Goal: Information Seeking & Learning: Learn about a topic

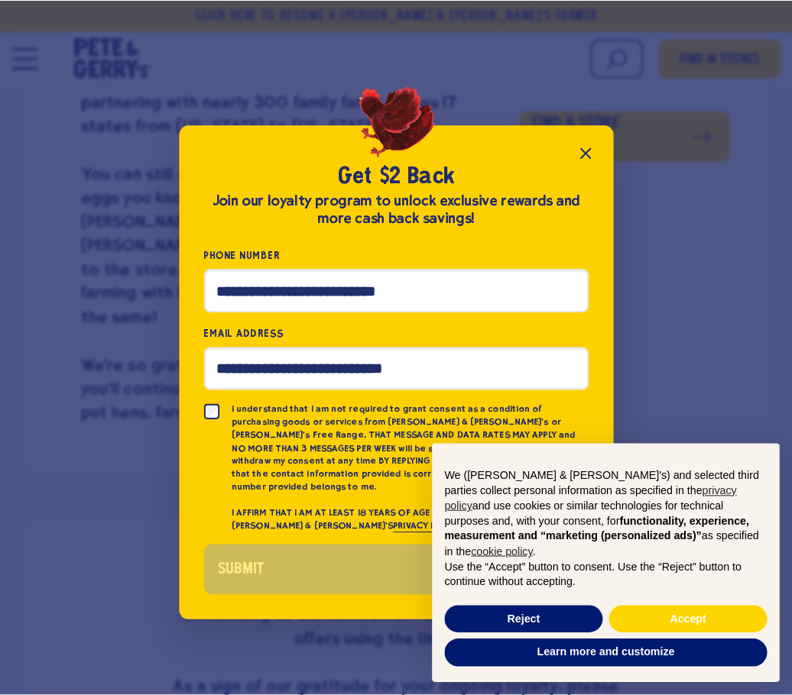
scroll to position [615, 0]
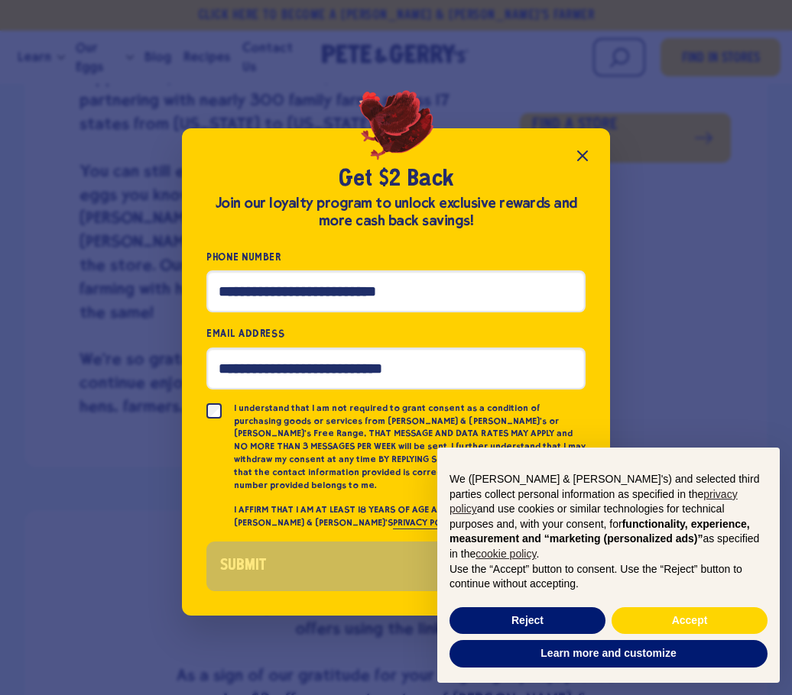
click at [569, 158] on button "Close popup" at bounding box center [582, 156] width 31 height 31
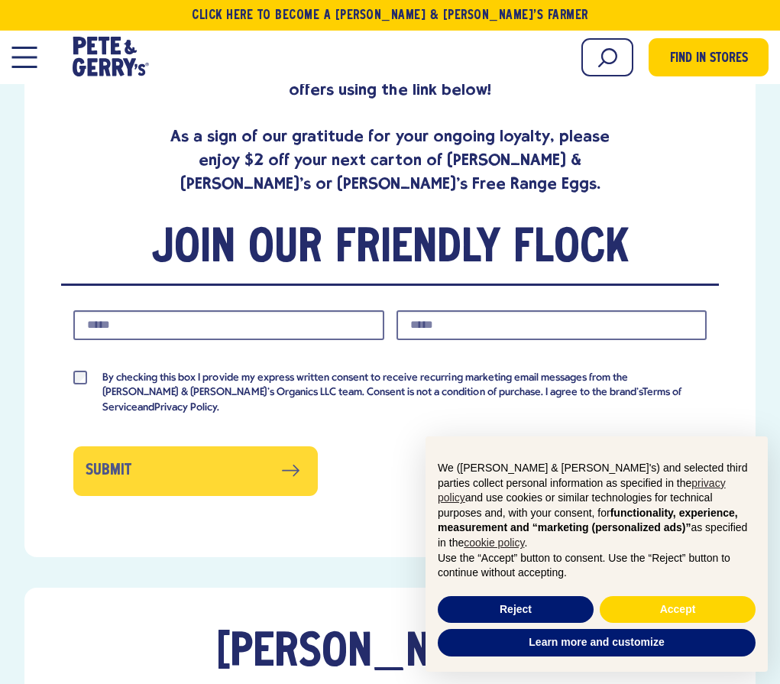
scroll to position [993, 0]
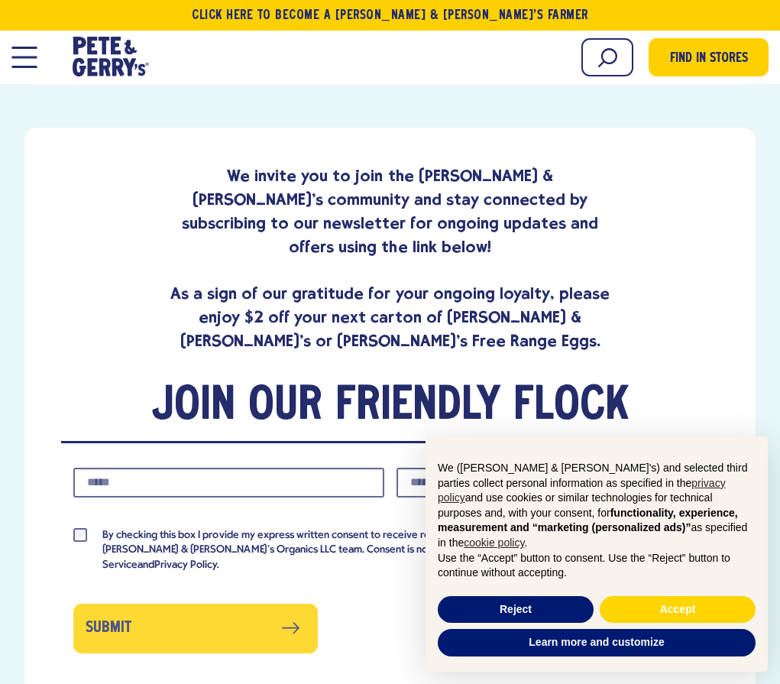
click at [0, 0] on span "Organic Pasture Raised Eggs" at bounding box center [0, 0] width 0 height 0
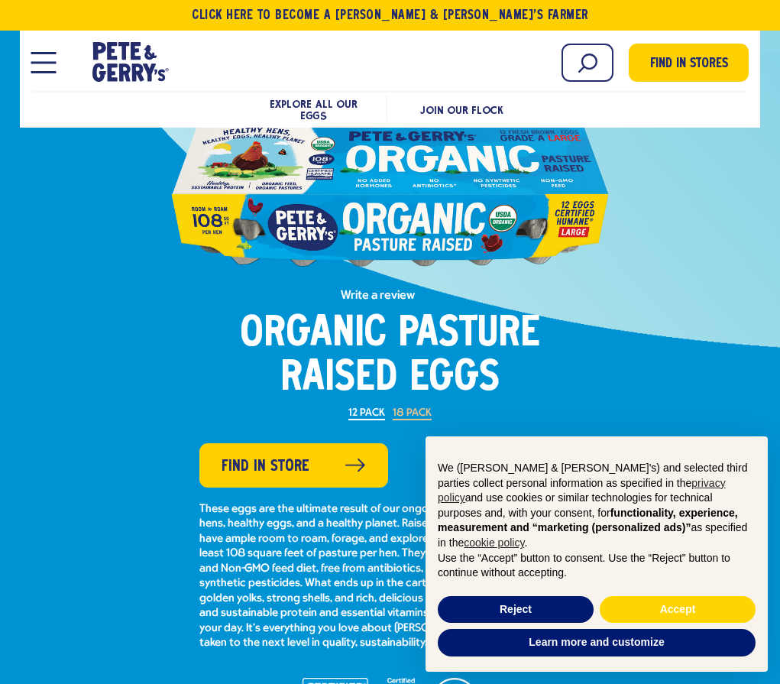
scroll to position [76, 0]
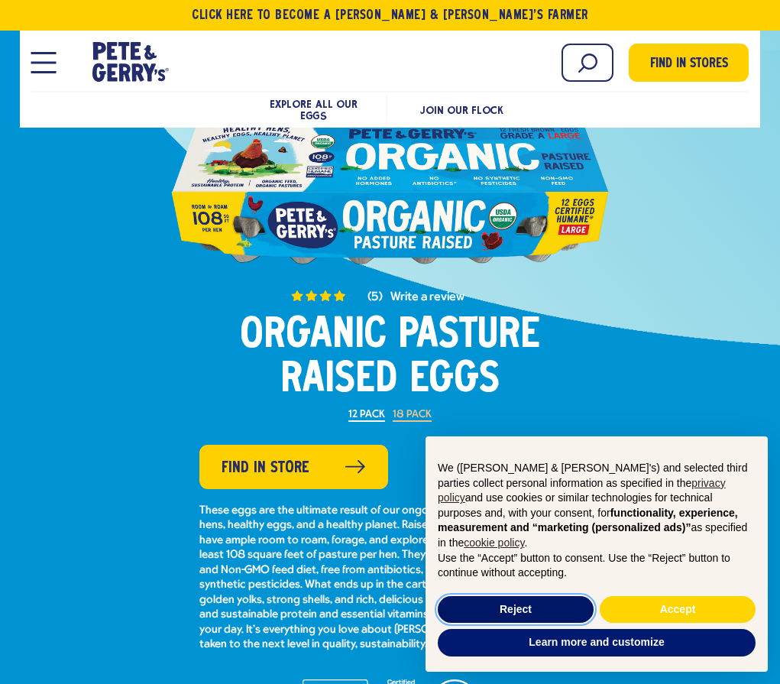
click at [484, 596] on button "Reject" at bounding box center [516, 610] width 156 height 28
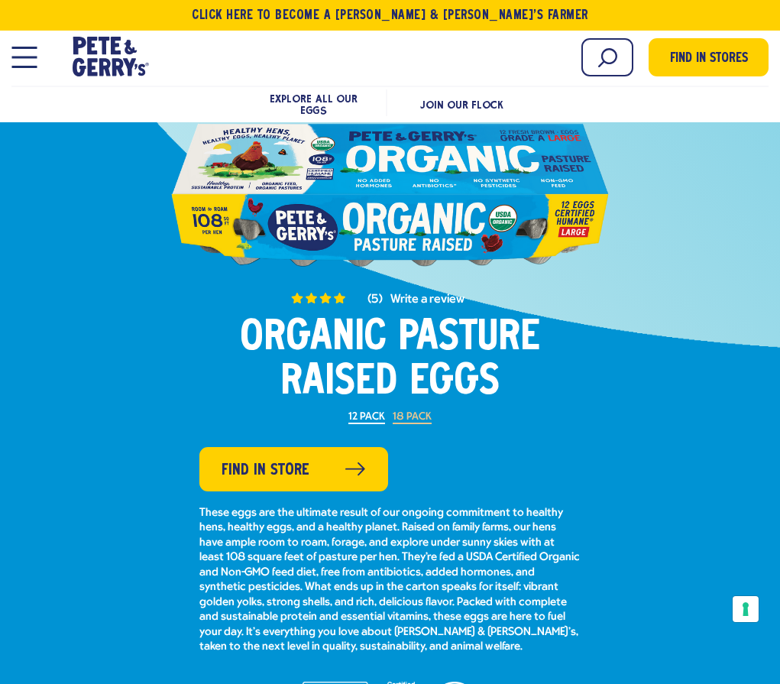
scroll to position [0, 0]
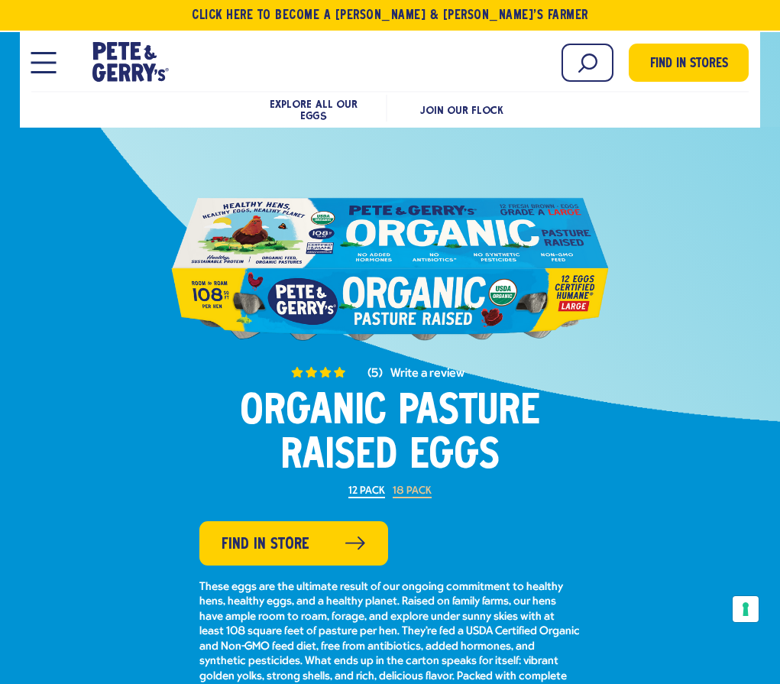
click at [0, 0] on li "Pasture Raised Eggs" at bounding box center [0, 0] width 0 height 0
click at [0, 0] on span "Pasture Raised Eggs" at bounding box center [0, 0] width 0 height 0
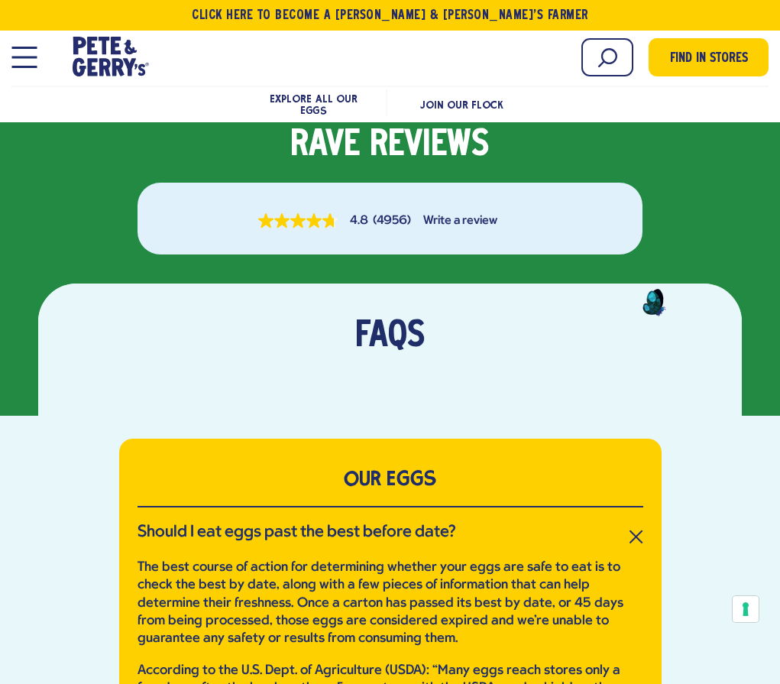
scroll to position [3286, 0]
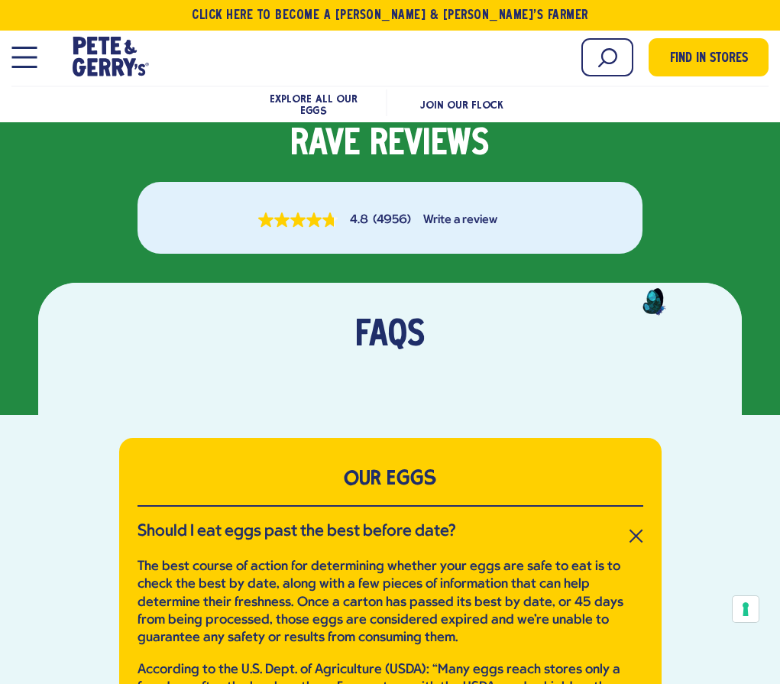
click at [0, 0] on span "Organic Free Range Eggs" at bounding box center [0, 0] width 0 height 0
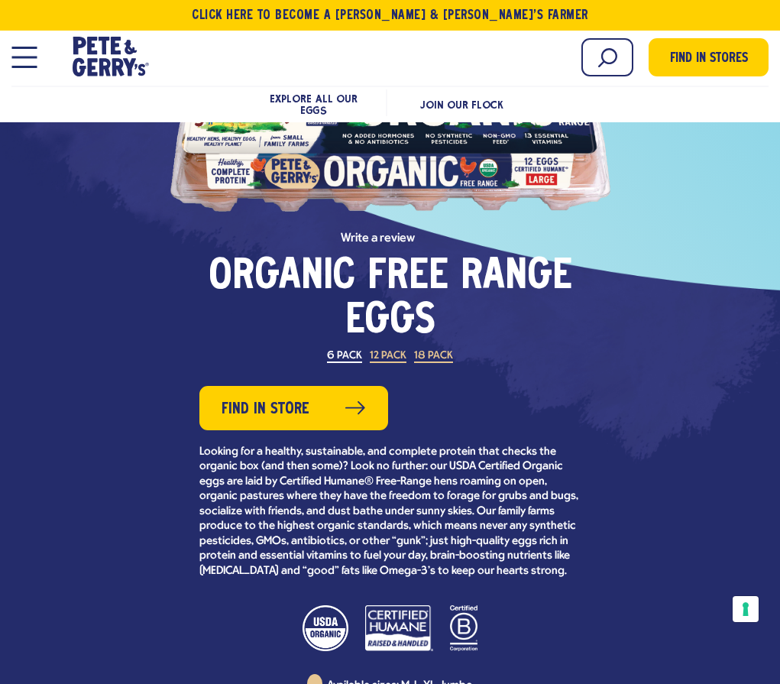
scroll to position [76, 0]
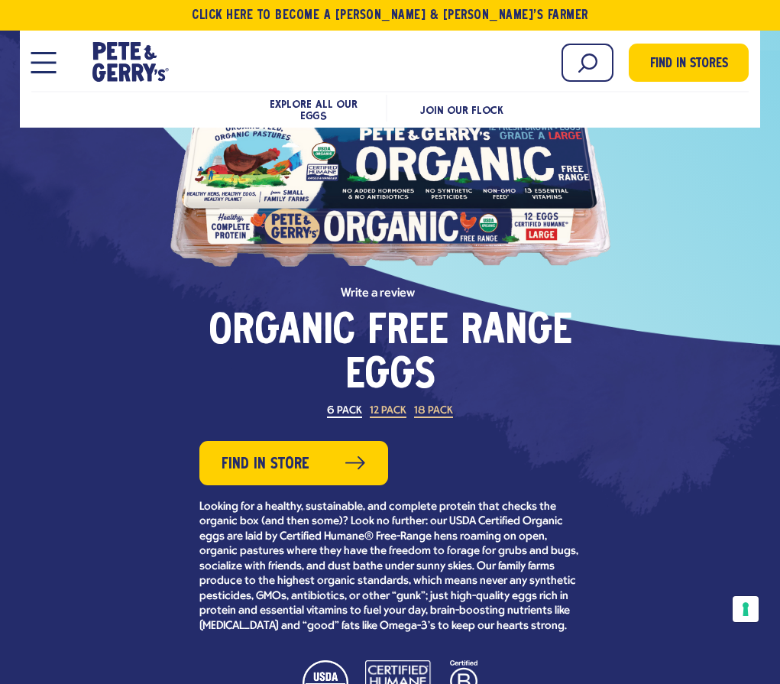
click at [0, 0] on span "Organic Liquid Egg Whites" at bounding box center [0, 0] width 0 height 0
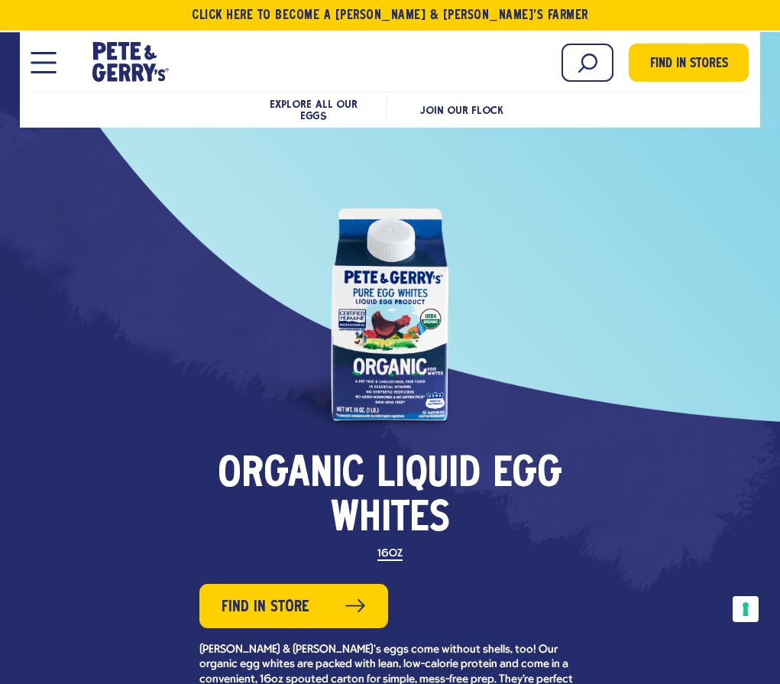
click at [0, 0] on span "Organic Pasture Raised Eggs" at bounding box center [0, 0] width 0 height 0
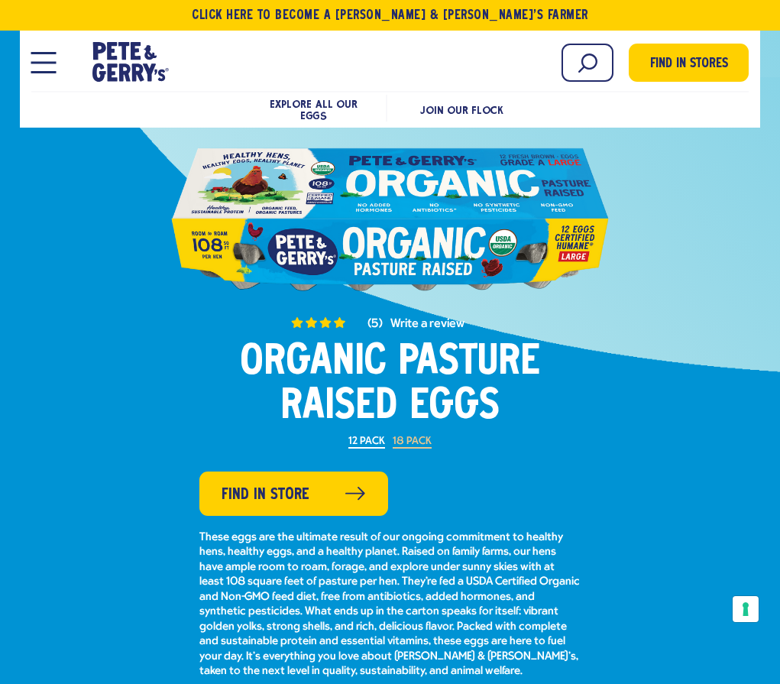
scroll to position [76, 0]
